Goal: Task Accomplishment & Management: Use online tool/utility

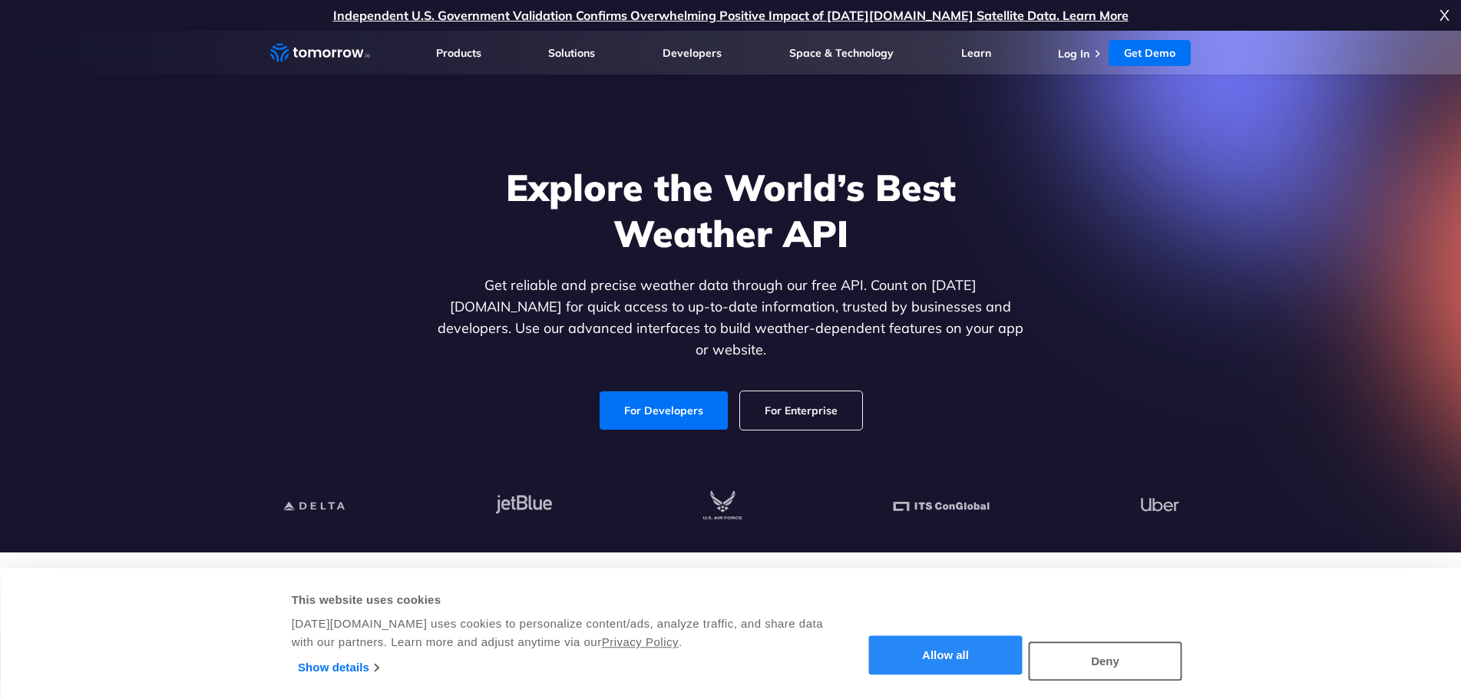
click at [957, 659] on button "Allow all" at bounding box center [946, 655] width 154 height 39
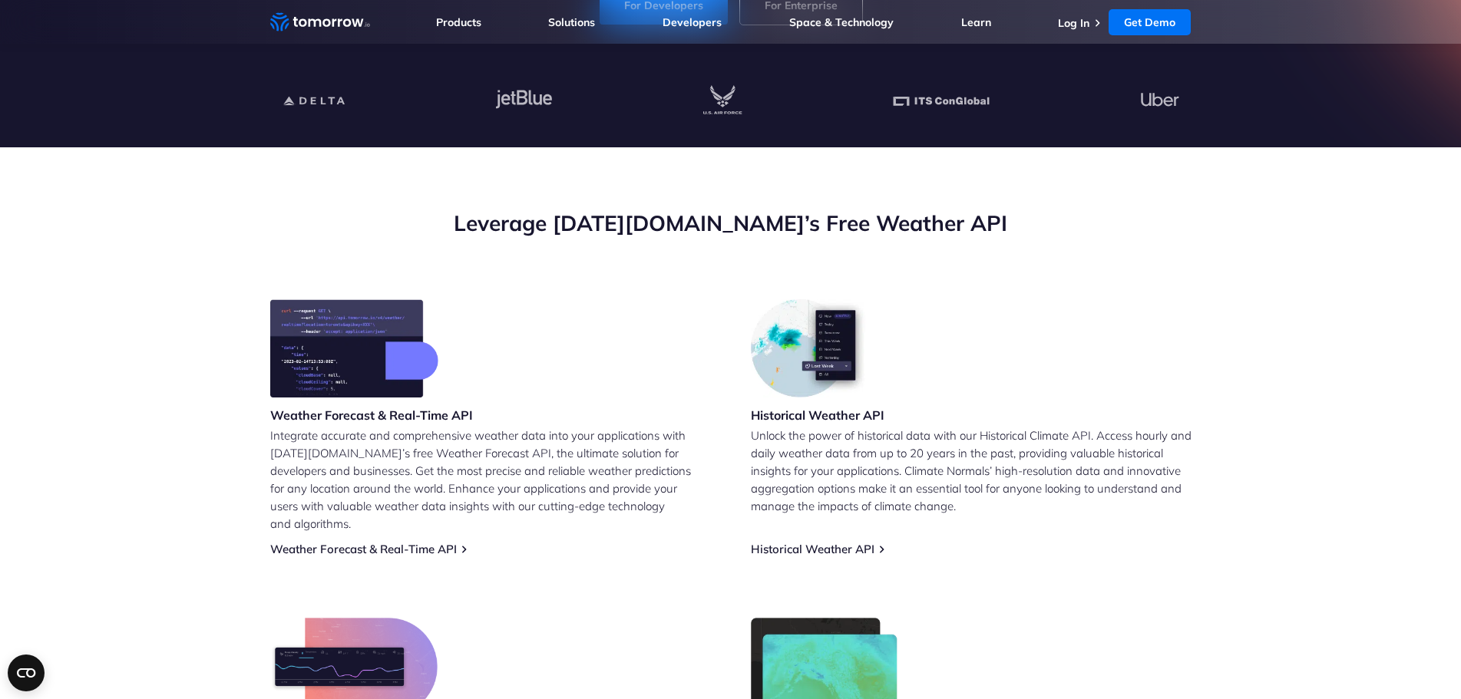
scroll to position [384, 0]
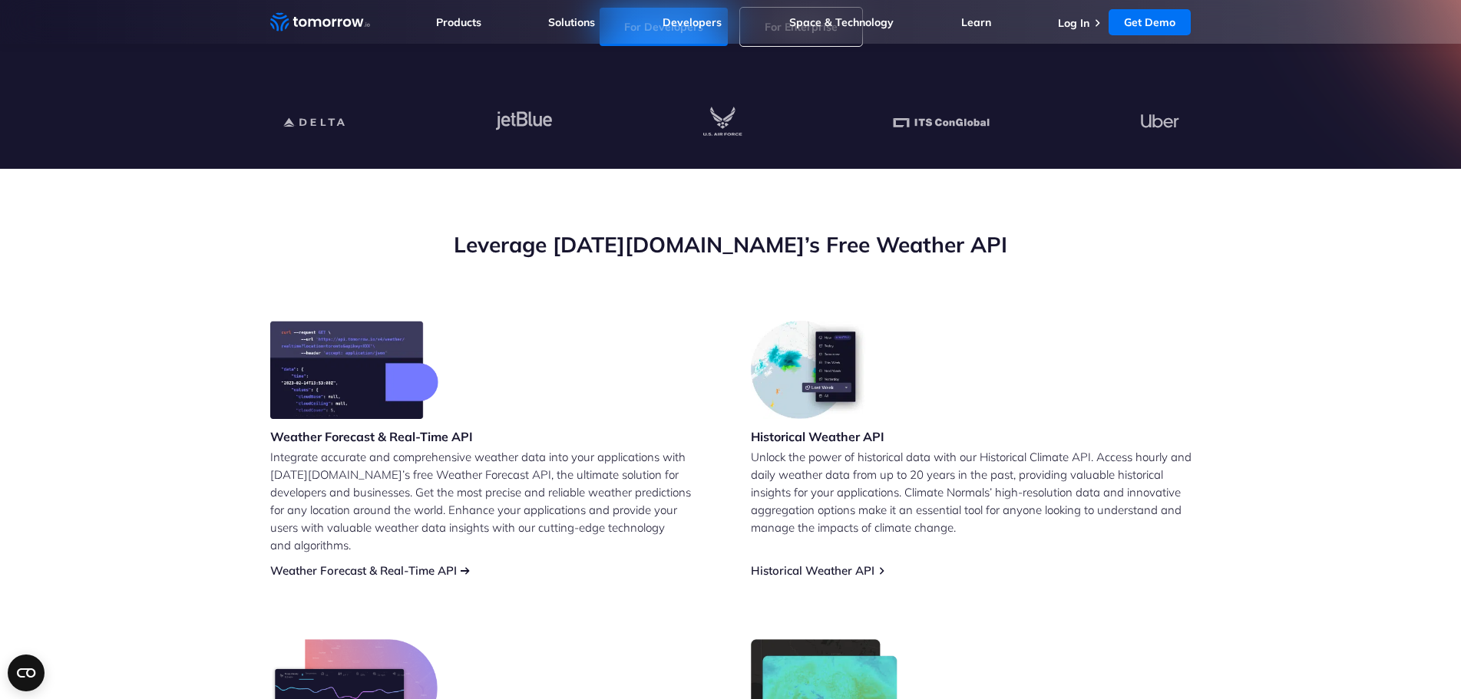
click at [401, 563] on link "Weather Forecast & Real-Time API" at bounding box center [363, 570] width 187 height 15
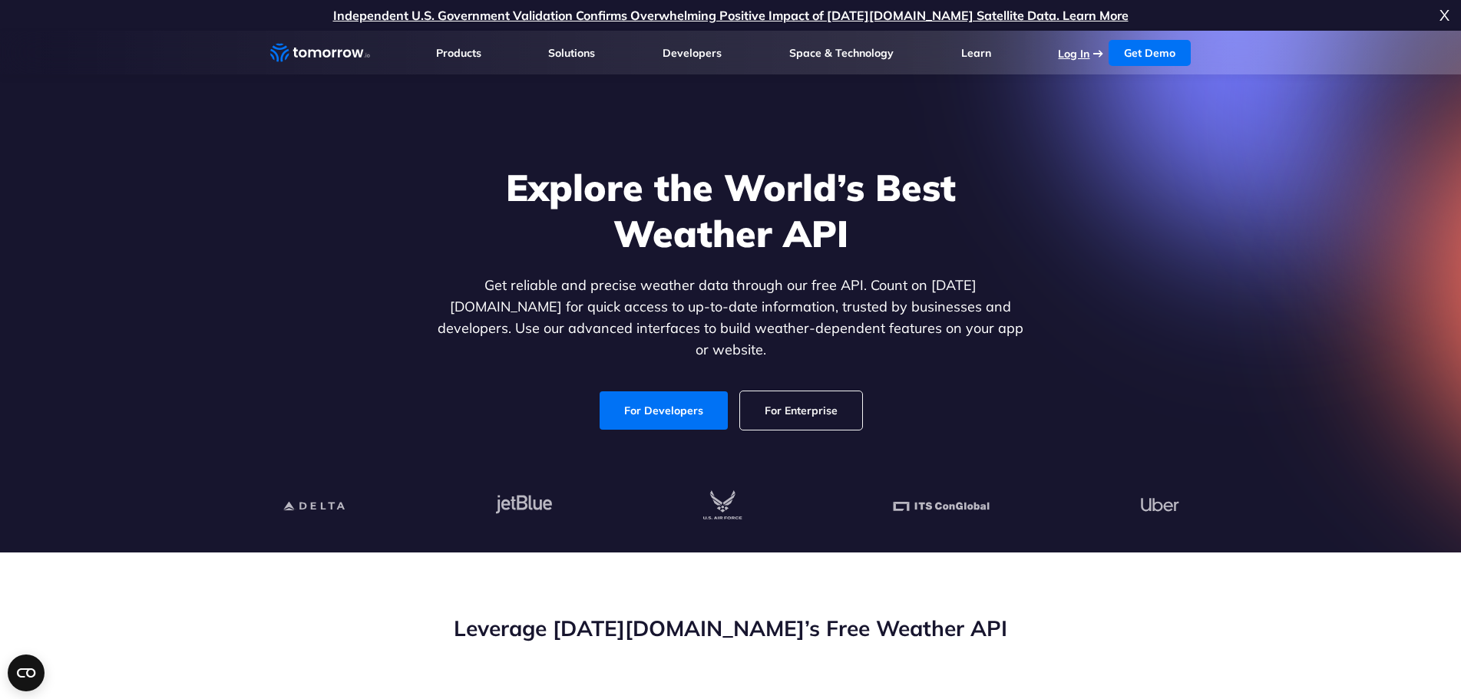
drag, startPoint x: 0, startPoint y: 0, endPoint x: 1076, endPoint y: 51, distance: 1076.8
click at [1076, 51] on link "Log In" at bounding box center [1073, 54] width 31 height 14
